Goal: Navigation & Orientation: Understand site structure

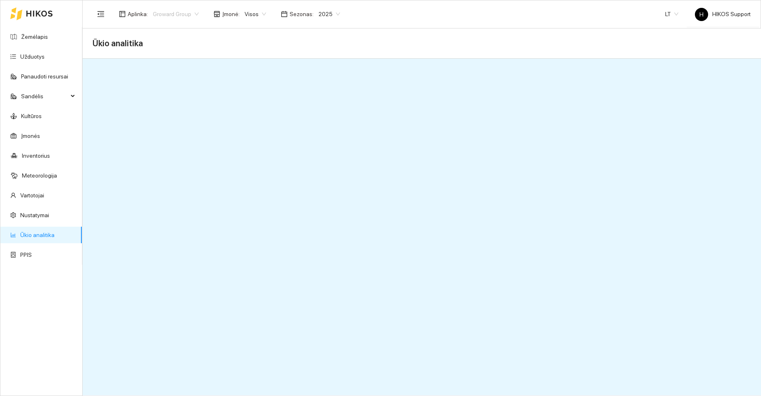
click at [184, 14] on span "Groward Group" at bounding box center [176, 14] width 46 height 12
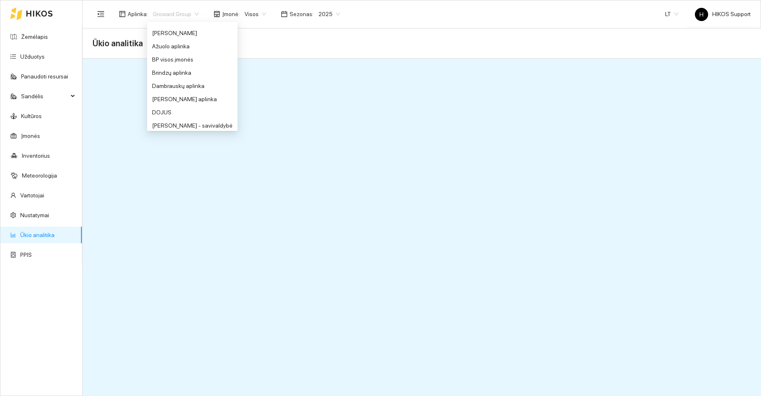
scroll to position [5, 0]
click at [156, 75] on div "BP visos įmonės" at bounding box center [192, 77] width 81 height 9
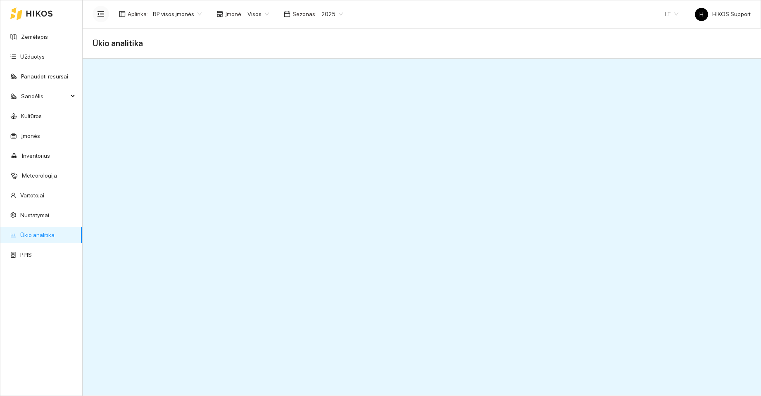
click at [98, 13] on icon "menu-fold" at bounding box center [100, 13] width 7 height 7
click at [96, 11] on button "button" at bounding box center [101, 14] width 17 height 17
